Goal: Task Accomplishment & Management: Manage account settings

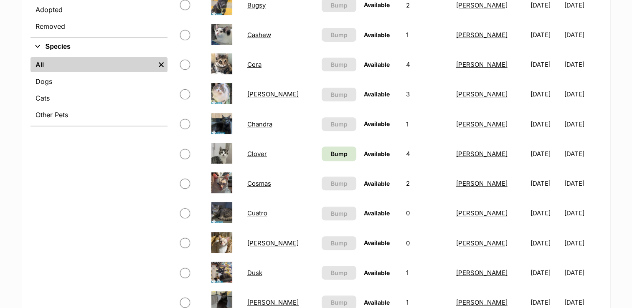
scroll to position [292, 0]
click at [261, 211] on link "Cuatro" at bounding box center [257, 213] width 20 height 8
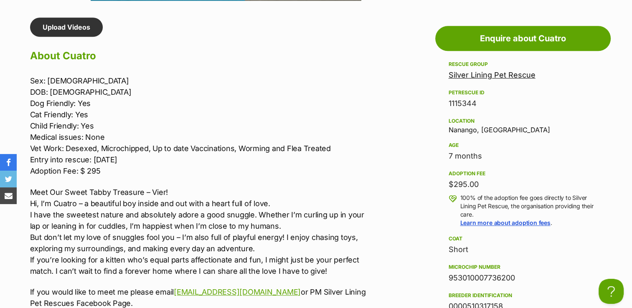
scroll to position [751, 0]
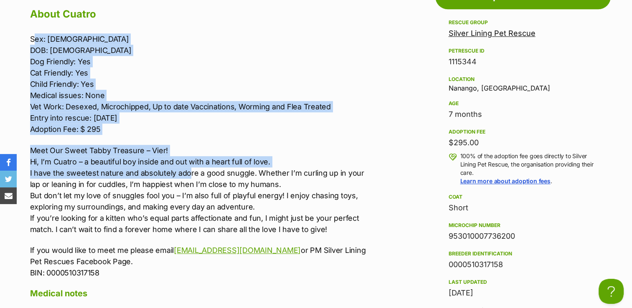
drag, startPoint x: 38, startPoint y: 37, endPoint x: 183, endPoint y: 154, distance: 187.3
click at [187, 167] on div "Sex: Male DOB: 20/12/24 Dog Friendly: Yes Cat Friendly: Yes Child Friendly: Yes…" at bounding box center [202, 155] width 345 height 245
drag, startPoint x: 183, startPoint y: 154, endPoint x: 179, endPoint y: 80, distance: 74.4
click at [179, 80] on p "Sex: Male DOB: 20/12/24 Dog Friendly: Yes Cat Friendly: Yes Child Friendly: Yes…" at bounding box center [202, 83] width 345 height 101
click at [155, 62] on p "Sex: Male DOB: 20/12/24 Dog Friendly: Yes Cat Friendly: Yes Child Friendly: Yes…" at bounding box center [202, 83] width 345 height 101
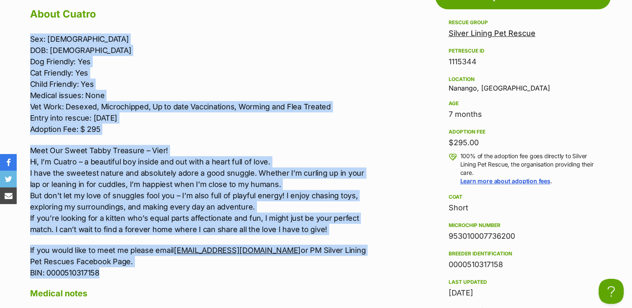
drag, startPoint x: 27, startPoint y: 33, endPoint x: 272, endPoint y: 270, distance: 340.7
click at [272, 270] on div "Upload Videos About Cuatro Sex: Male DOB: 20/12/24 Dog Friendly: Yes Cat Friend…" at bounding box center [198, 227] width 353 height 503
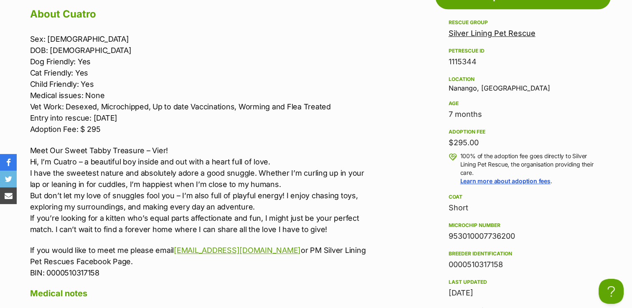
drag, startPoint x: 272, startPoint y: 270, endPoint x: 242, endPoint y: 280, distance: 32.0
drag, startPoint x: 242, startPoint y: 280, endPoint x: 200, endPoint y: 78, distance: 207.3
click at [200, 78] on p "Sex: Male DOB: 20/12/24 Dog Friendly: Yes Cat Friendly: Yes Child Friendly: Yes…" at bounding box center [202, 83] width 345 height 101
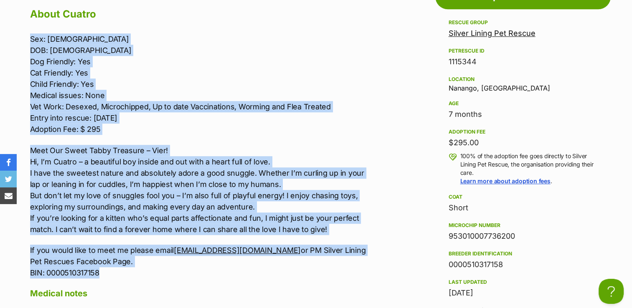
drag, startPoint x: 25, startPoint y: 33, endPoint x: 281, endPoint y: 270, distance: 349.4
click at [281, 270] on div "Upload Videos About Cuatro Sex: Male DOB: 20/12/24 Dog Friendly: Yes Cat Friend…" at bounding box center [198, 227] width 353 height 503
copy div "Sex: Male DOB: 20/12/24 Dog Friendly: Yes Cat Friendly: Yes Child Friendly: Yes…"
click at [335, 120] on p "Sex: Male DOB: 20/12/24 Dog Friendly: Yes Cat Friendly: Yes Child Friendly: Yes…" at bounding box center [202, 83] width 345 height 101
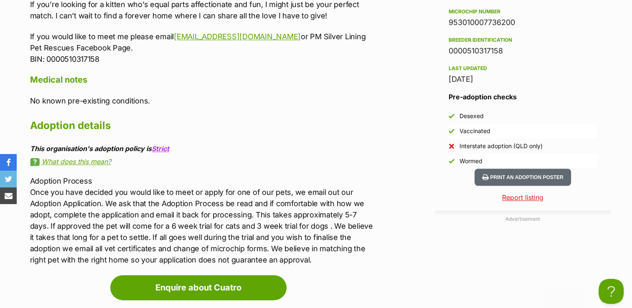
scroll to position [1044, 0]
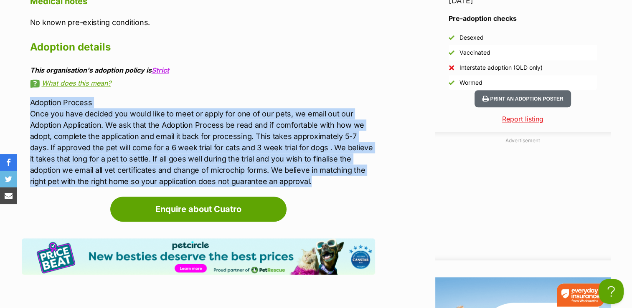
drag, startPoint x: 28, startPoint y: 96, endPoint x: 323, endPoint y: 183, distance: 308.0
copy p "Adoption Process Once you have decided you would like to meet or apply for one …"
click at [366, 81] on link "What does this mean?" at bounding box center [202, 83] width 345 height 8
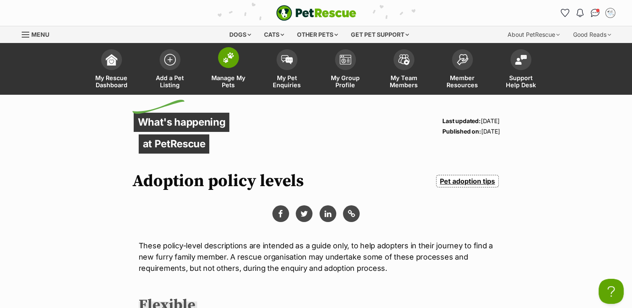
click at [222, 56] on img at bounding box center [228, 57] width 12 height 11
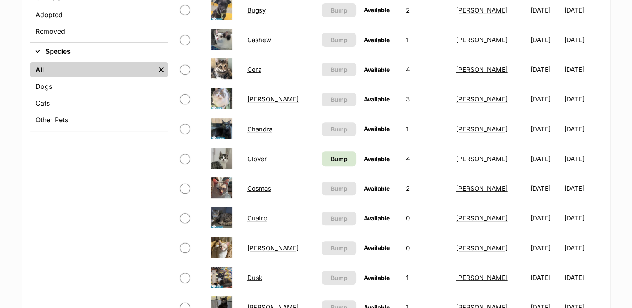
scroll to position [292, 0]
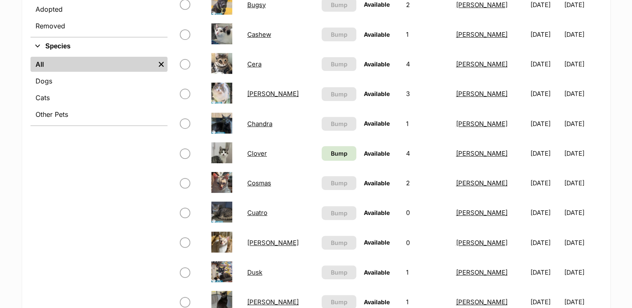
click at [260, 212] on link "Cuatro" at bounding box center [257, 213] width 20 height 8
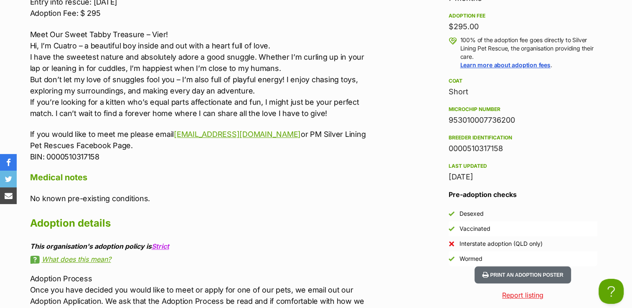
scroll to position [877, 0]
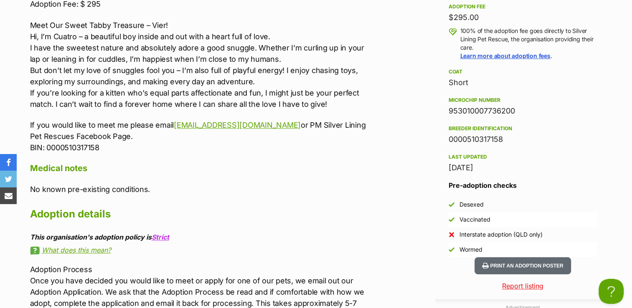
drag, startPoint x: 446, startPoint y: 106, endPoint x: 519, endPoint y: 108, distance: 73.5
click at [519, 108] on aside "Rescue group Silver Lining Pet Rescue PetRescue ID 1115344 Location [GEOGRAPHIC…" at bounding box center [522, 74] width 175 height 365
copy div "953010007736200"
